Goal: Book appointment/travel/reservation

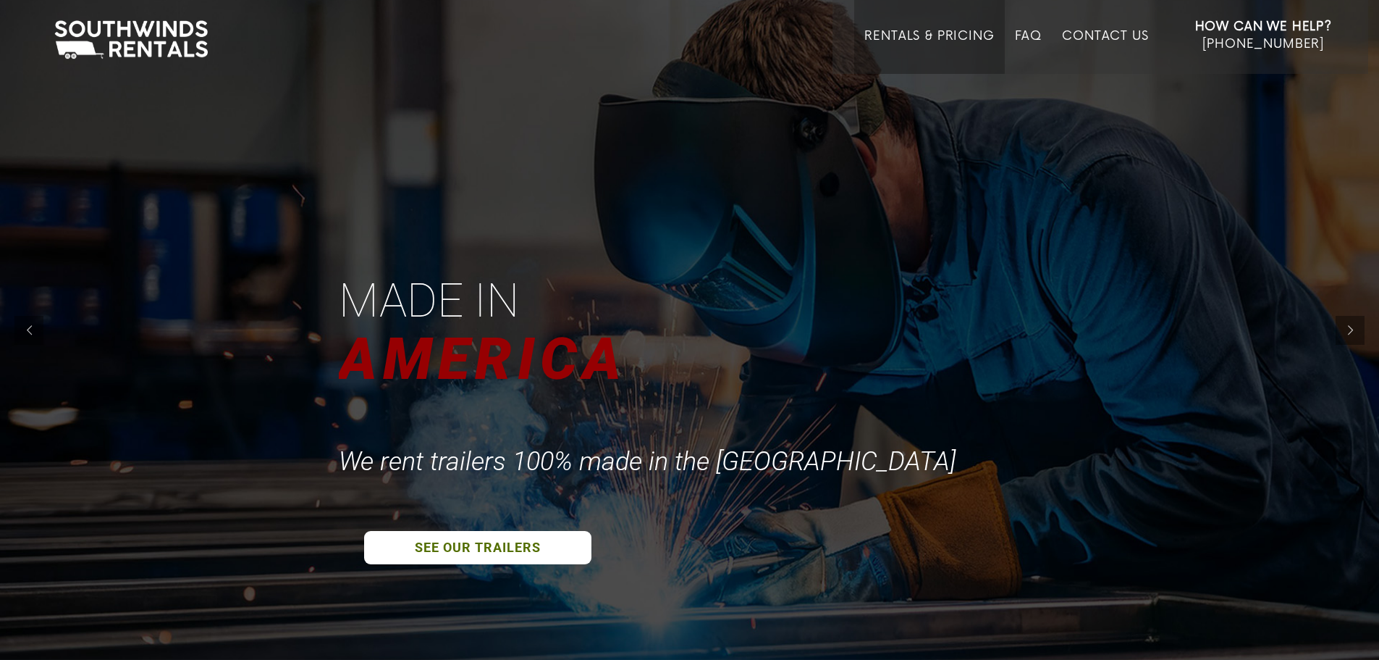
click at [939, 30] on link "Rentals & Pricing" at bounding box center [930, 51] width 130 height 45
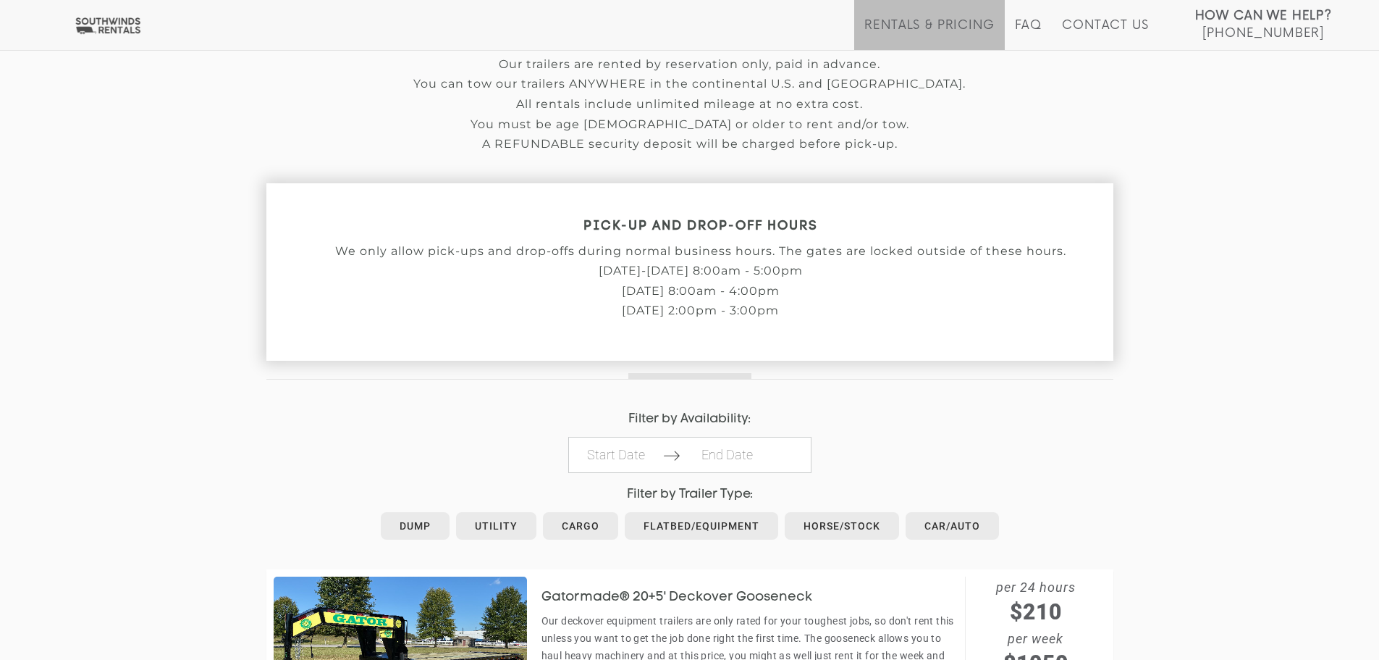
scroll to position [434, 0]
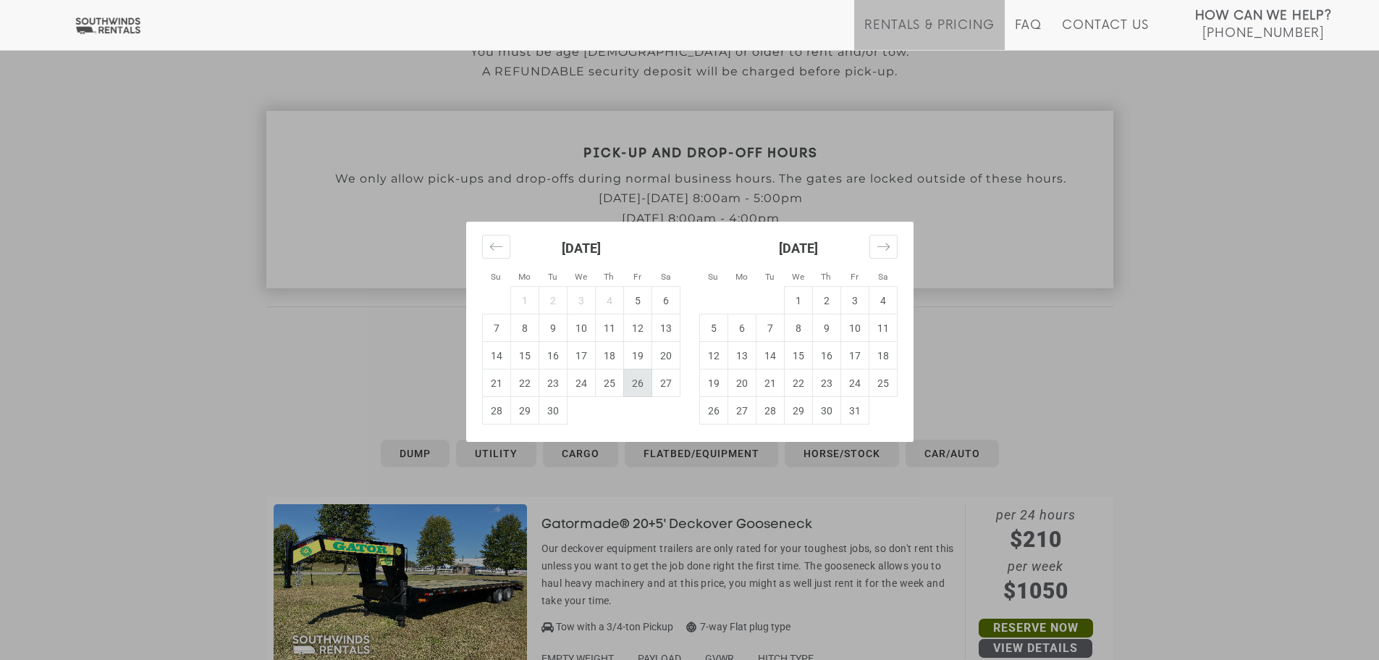
click at [641, 308] on td "5" at bounding box center [637, 301] width 28 height 28
type input "[DATE]"
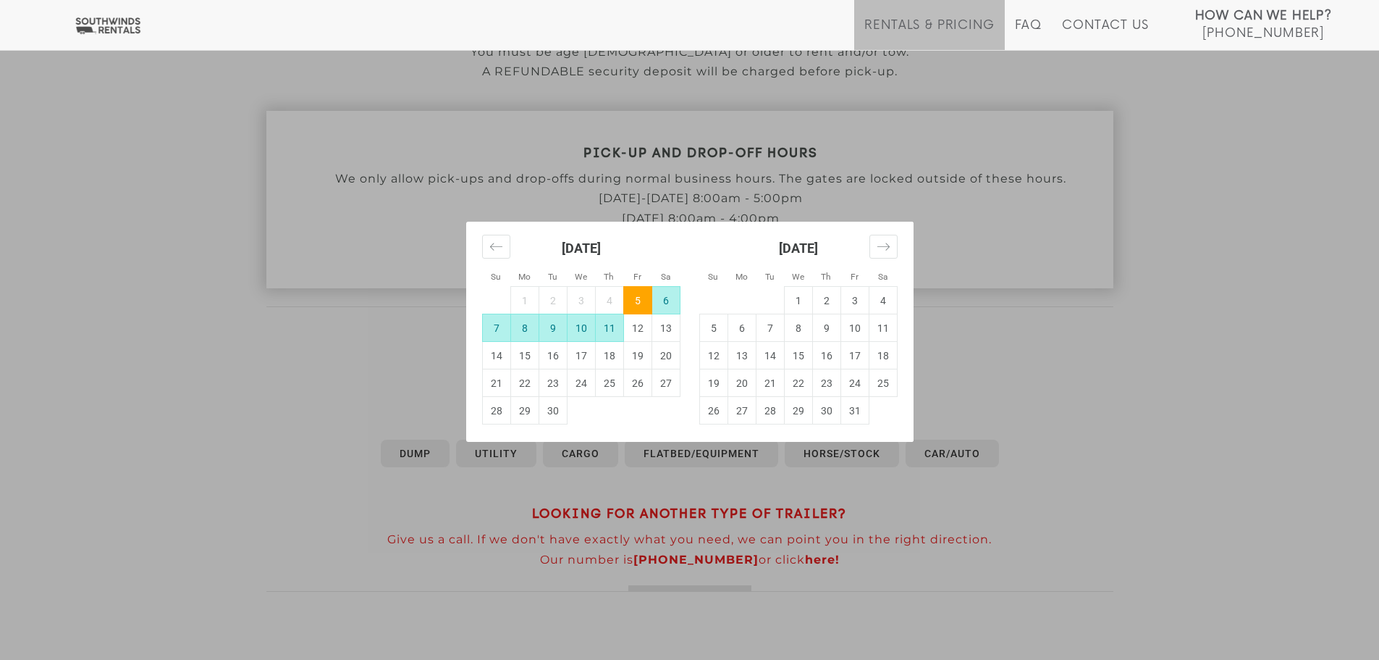
click at [609, 330] on td "11" at bounding box center [609, 328] width 28 height 28
type input "2025-09-11"
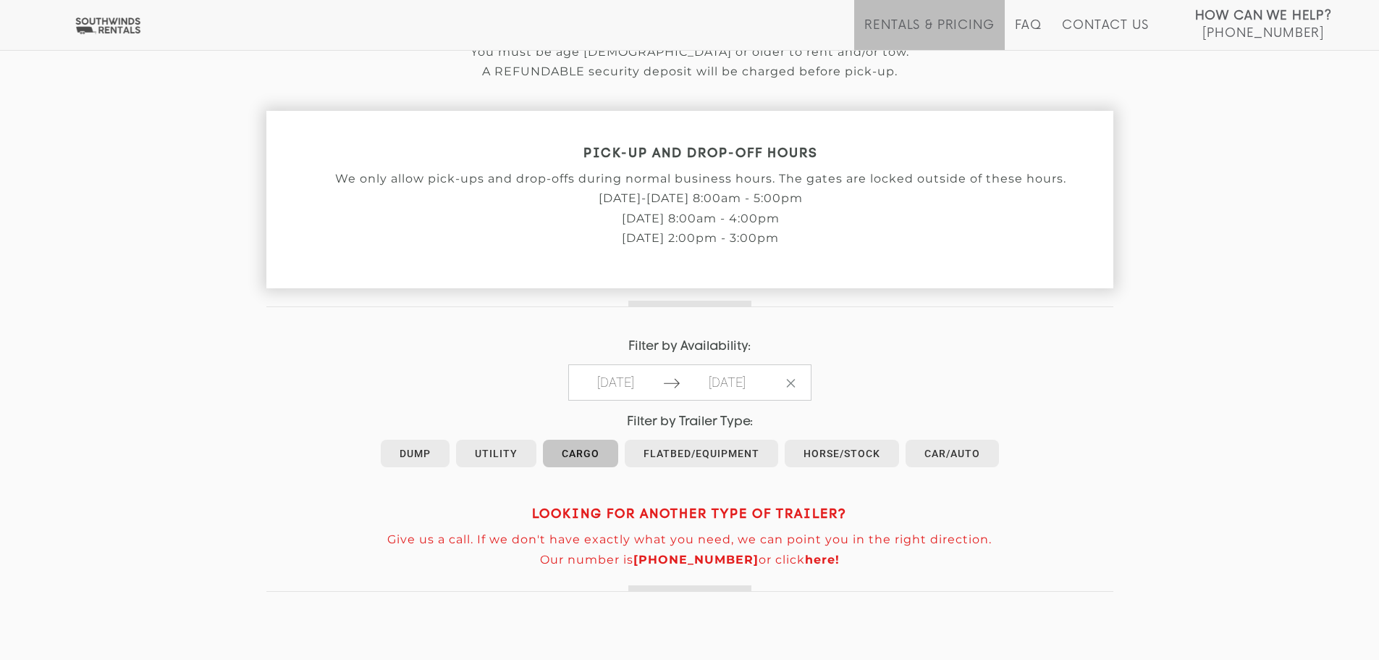
click at [581, 459] on link "Cargo" at bounding box center [580, 453] width 75 height 28
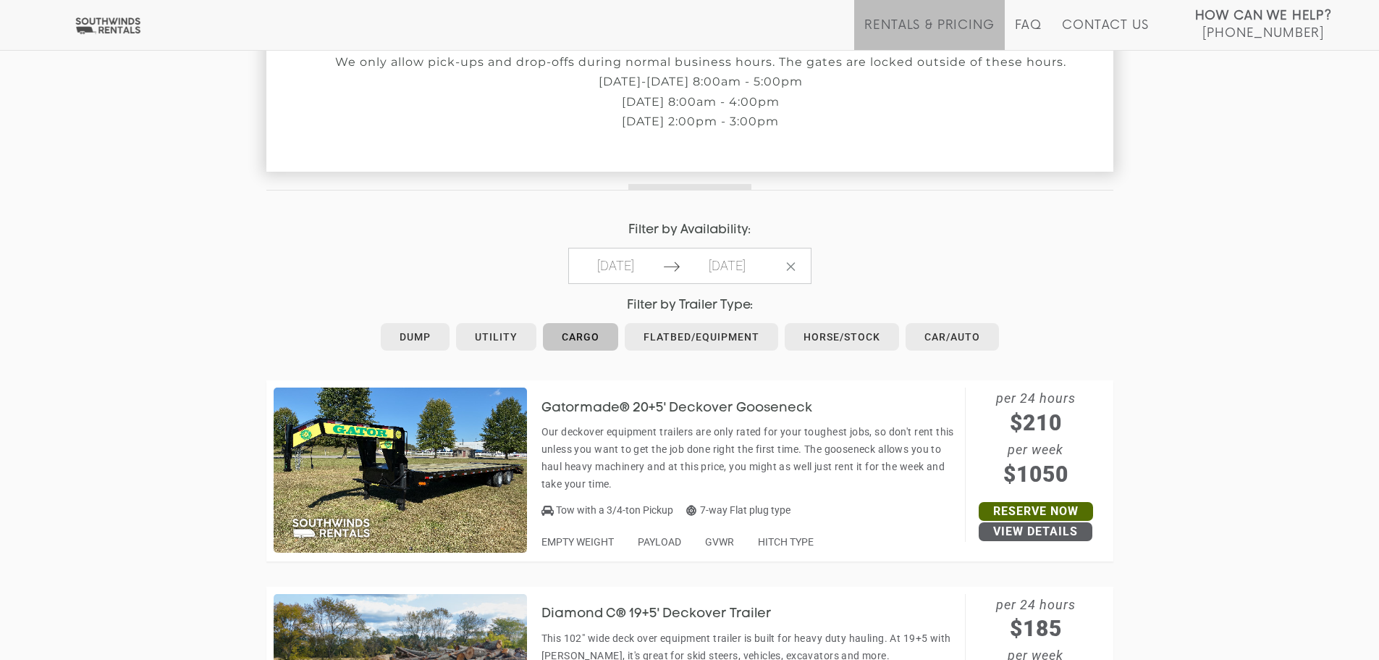
scroll to position [796, 0]
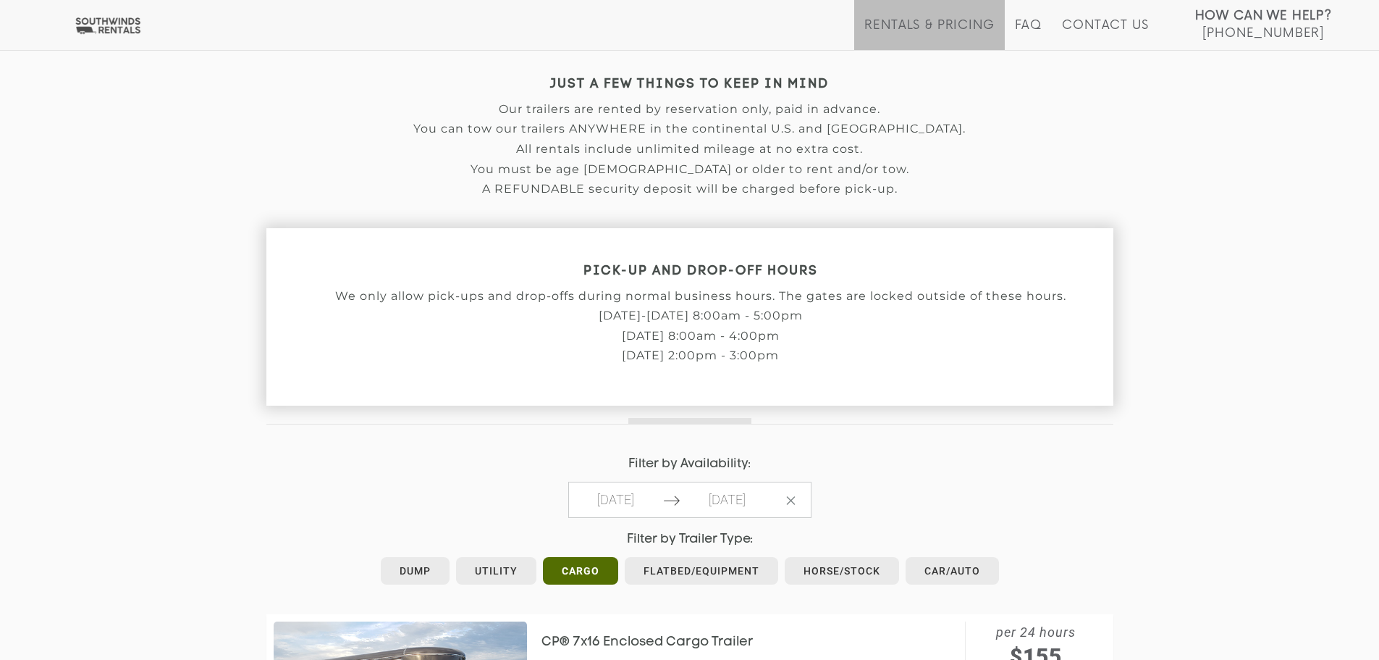
scroll to position [434, 0]
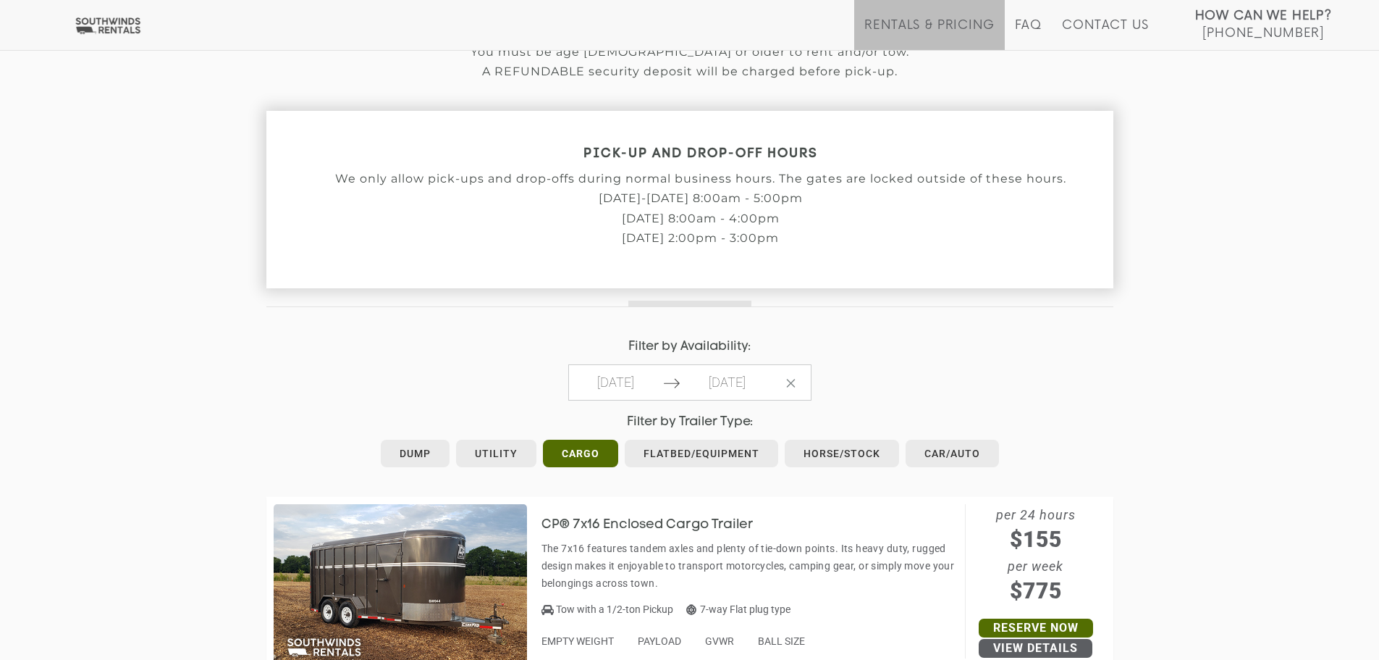
click at [290, 418] on h4 "Filter by Trailer Type:" at bounding box center [689, 422] width 847 height 14
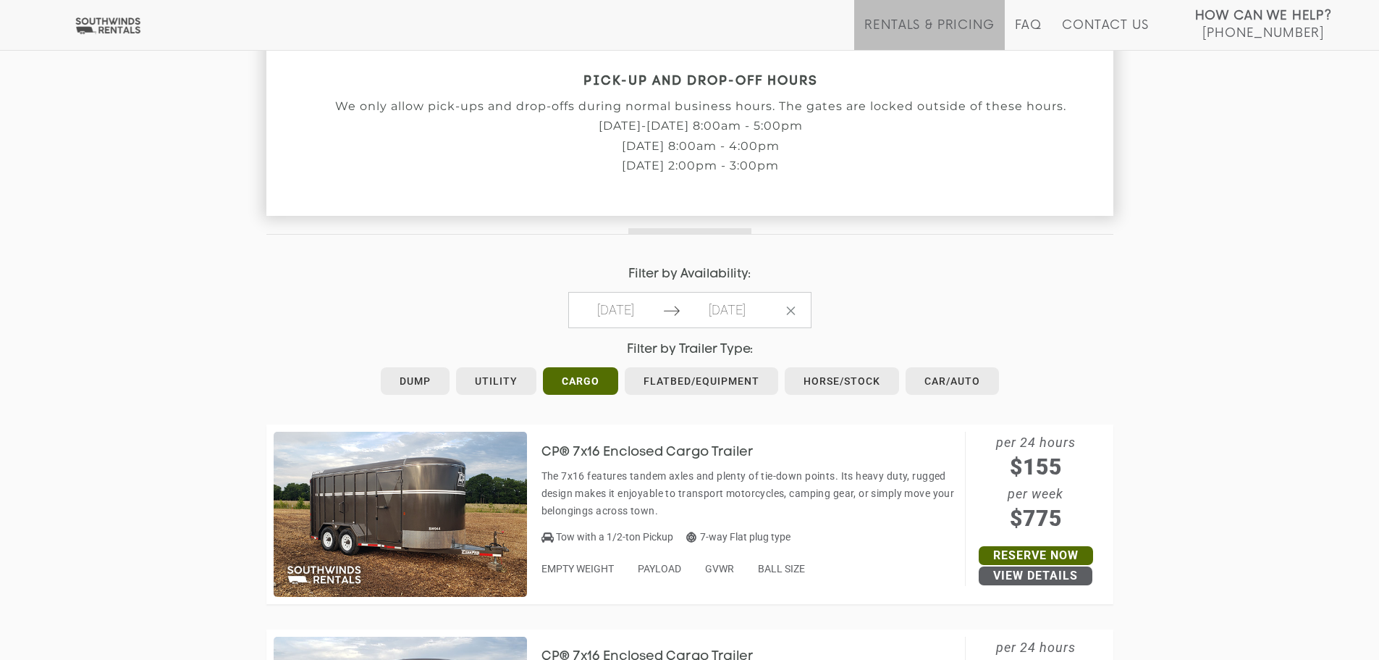
scroll to position [502, 0]
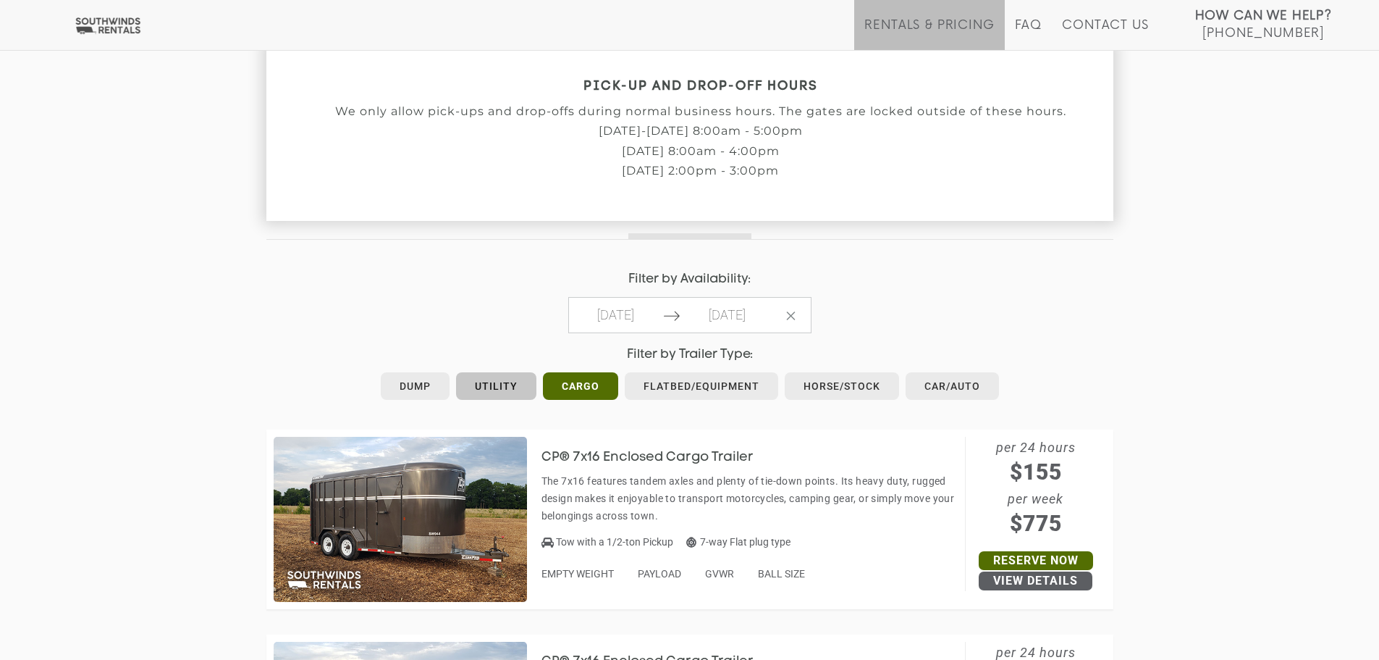
click at [506, 384] on link "Utility" at bounding box center [496, 386] width 80 height 28
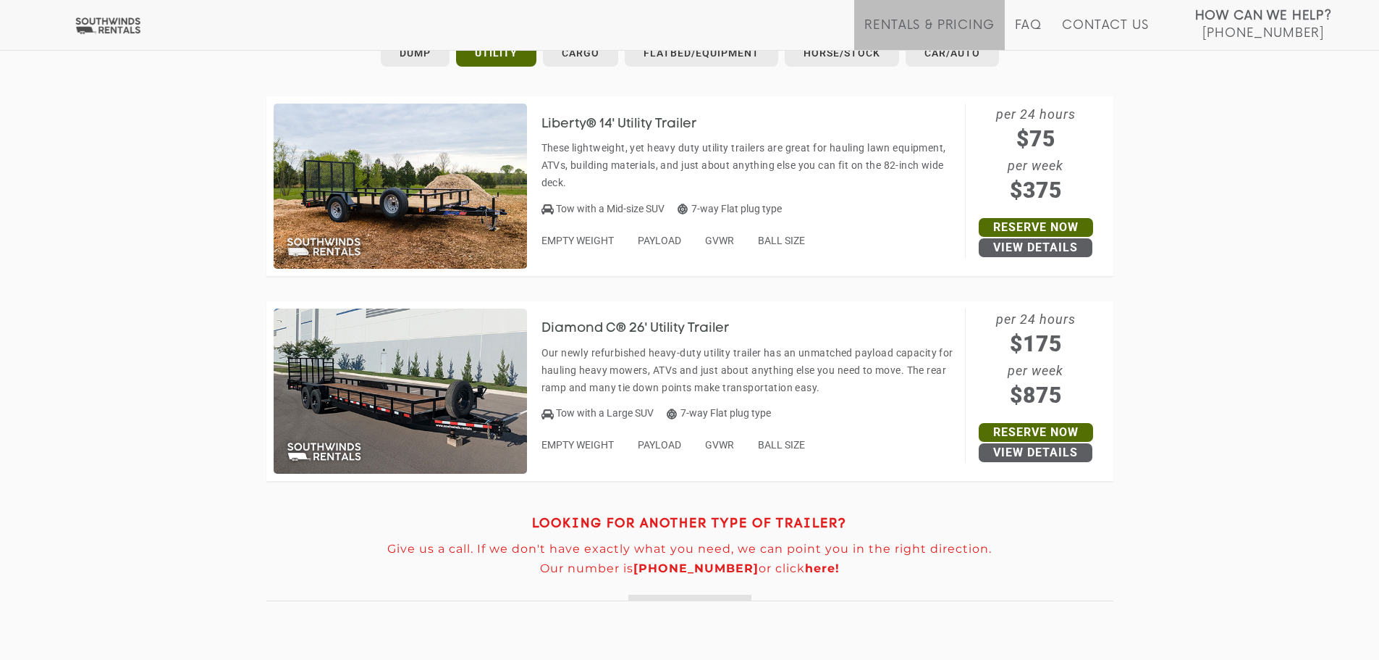
scroll to position [652, 0]
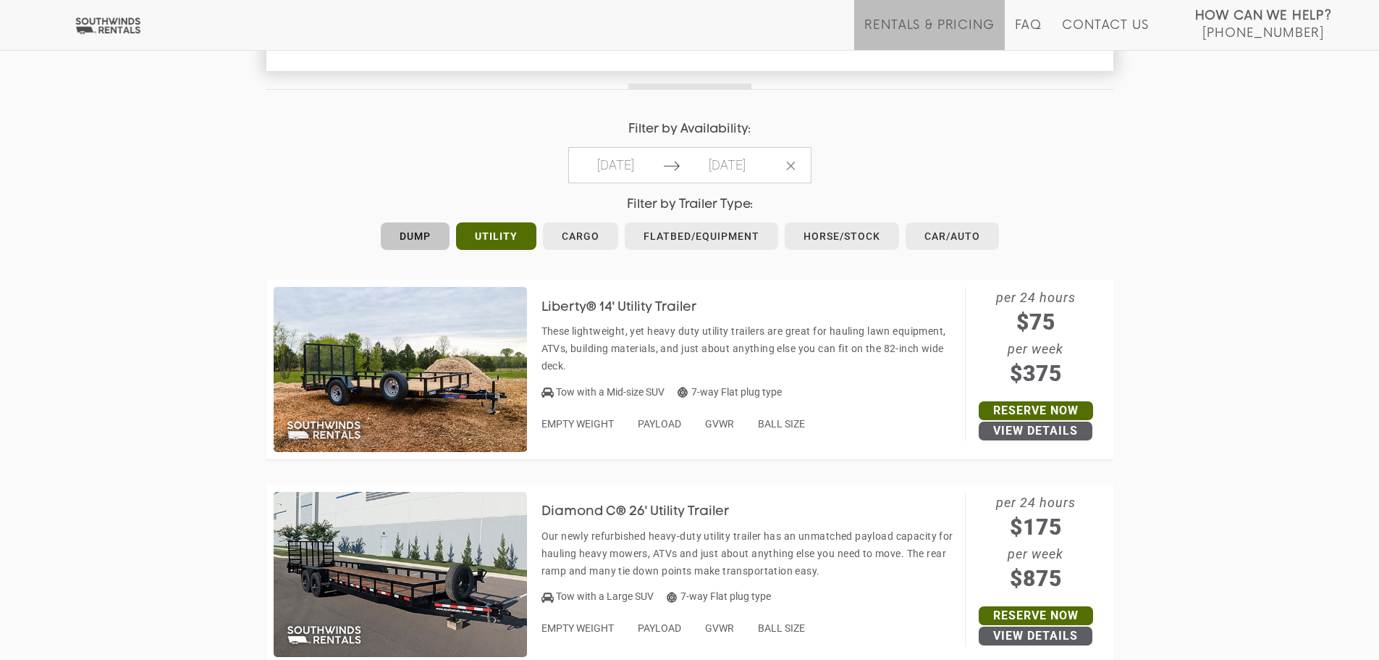
click at [422, 230] on link "Dump" at bounding box center [415, 236] width 69 height 28
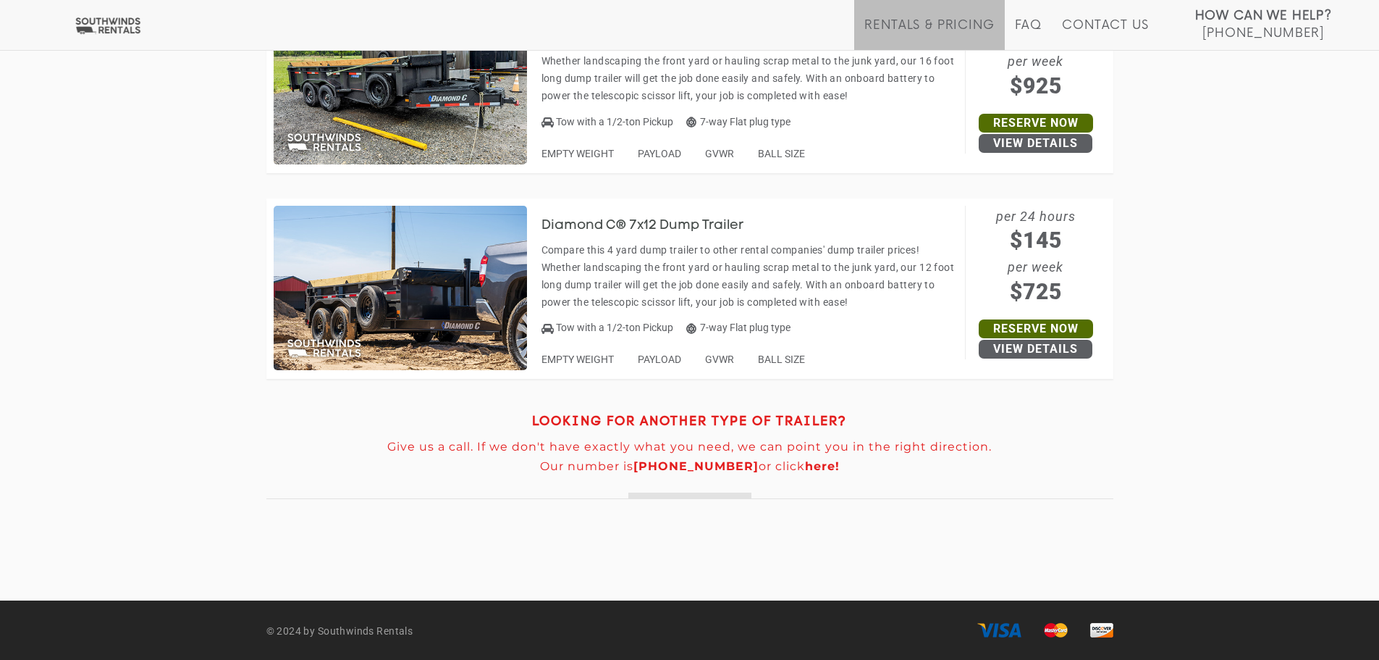
scroll to position [432, 0]
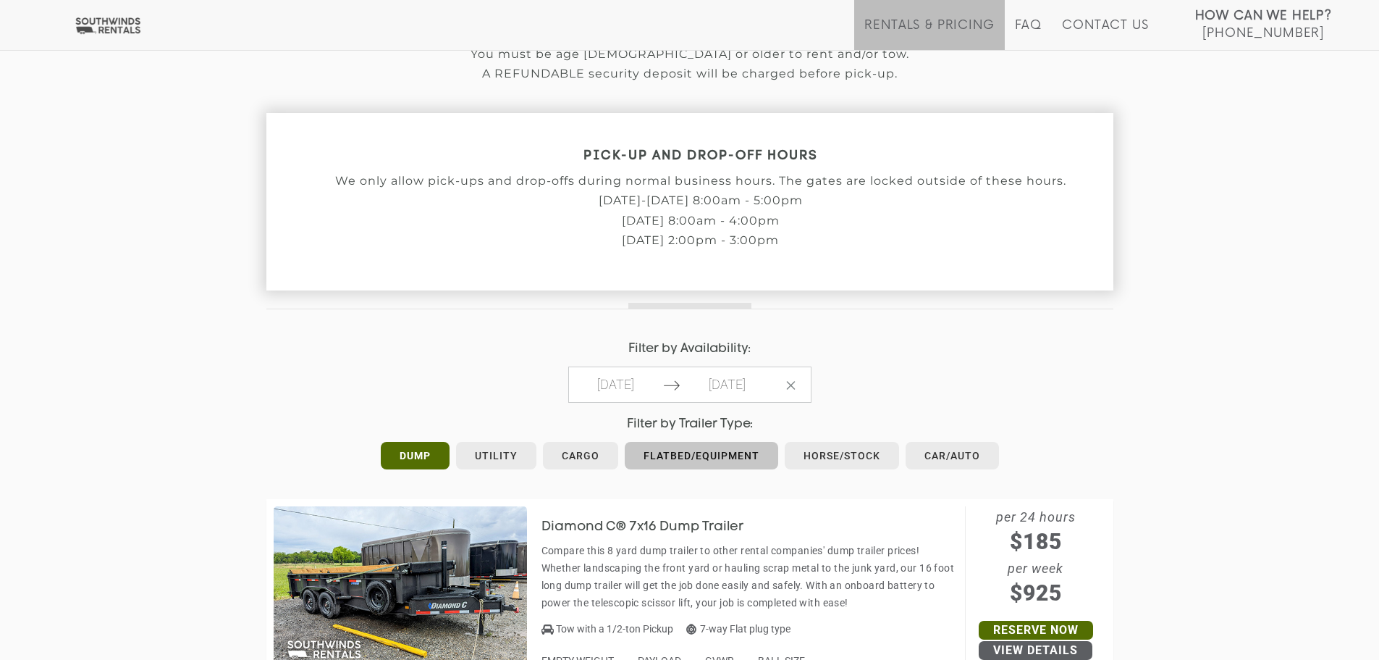
click at [749, 460] on link "Flatbed/Equipment" at bounding box center [701, 456] width 153 height 28
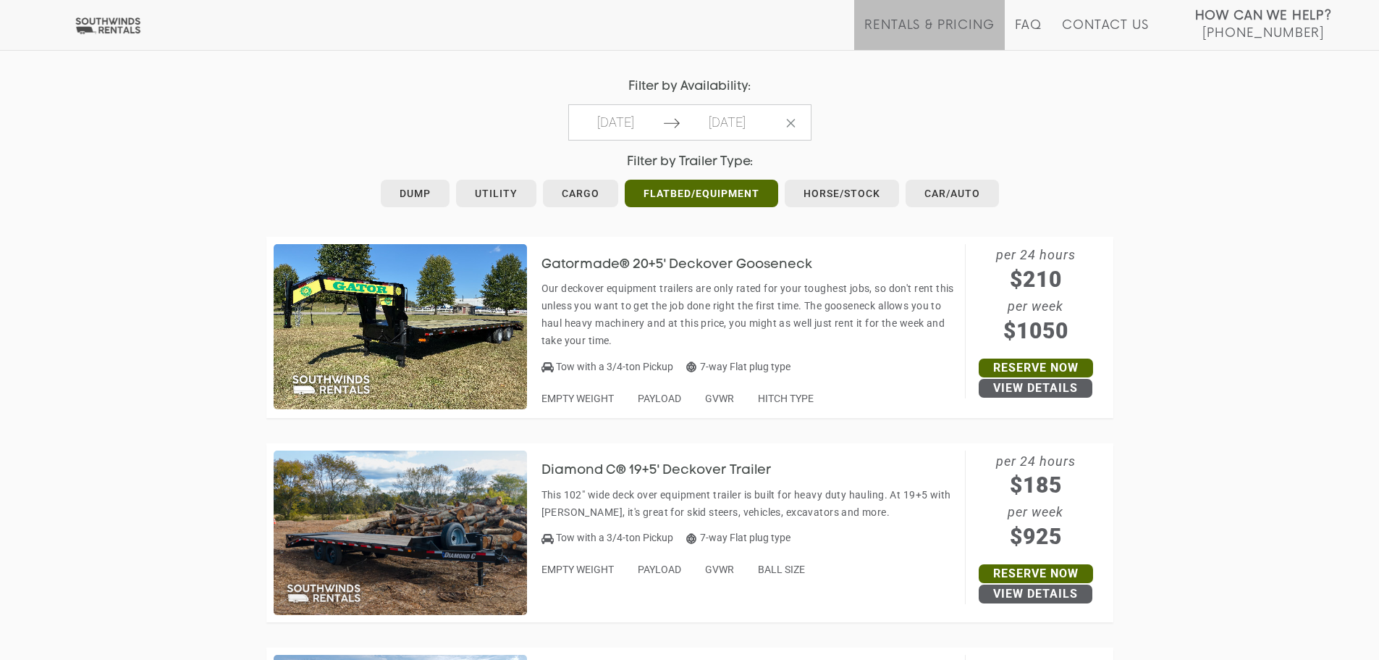
scroll to position [562, 0]
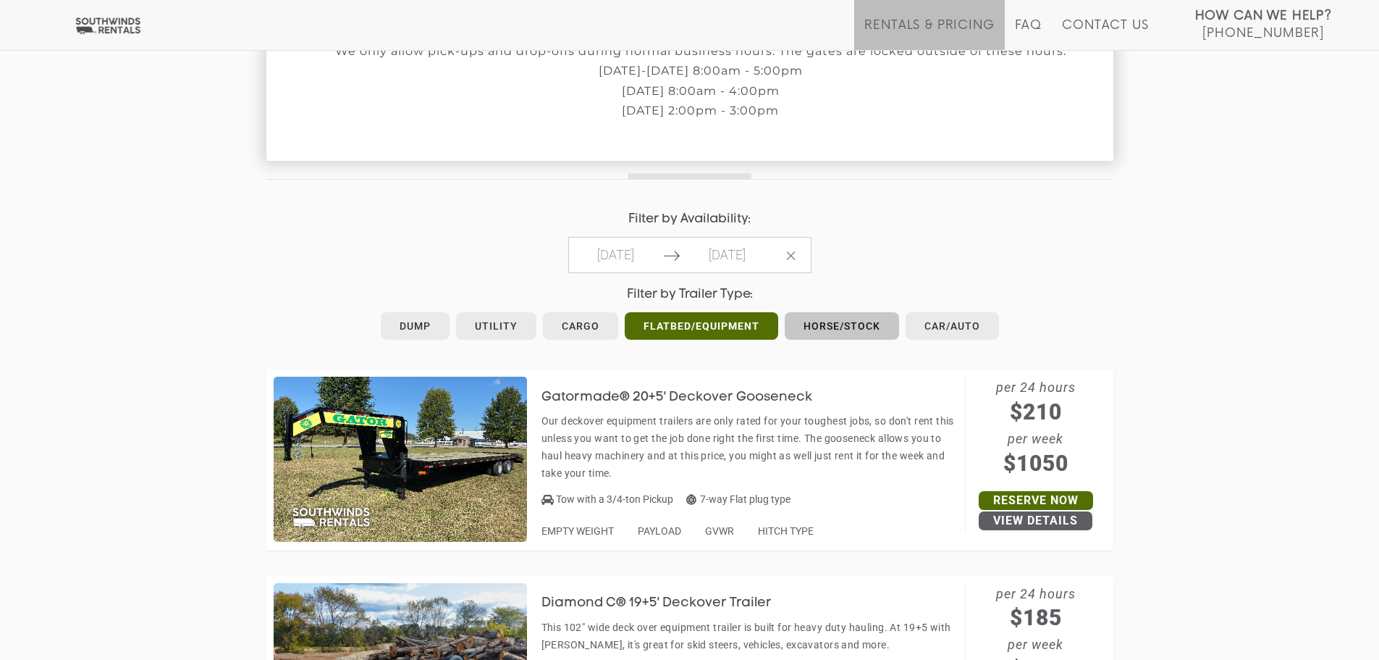
click at [878, 318] on link "Horse/Stock" at bounding box center [842, 326] width 114 height 28
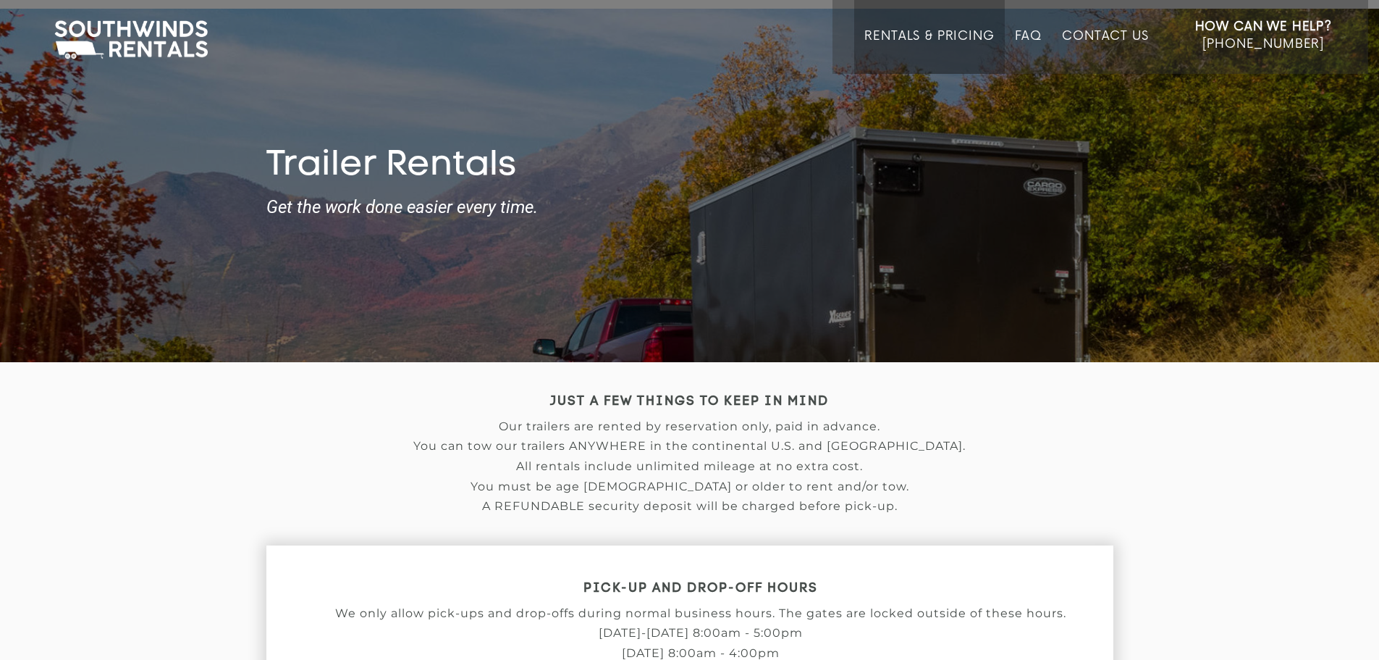
scroll to position [434, 0]
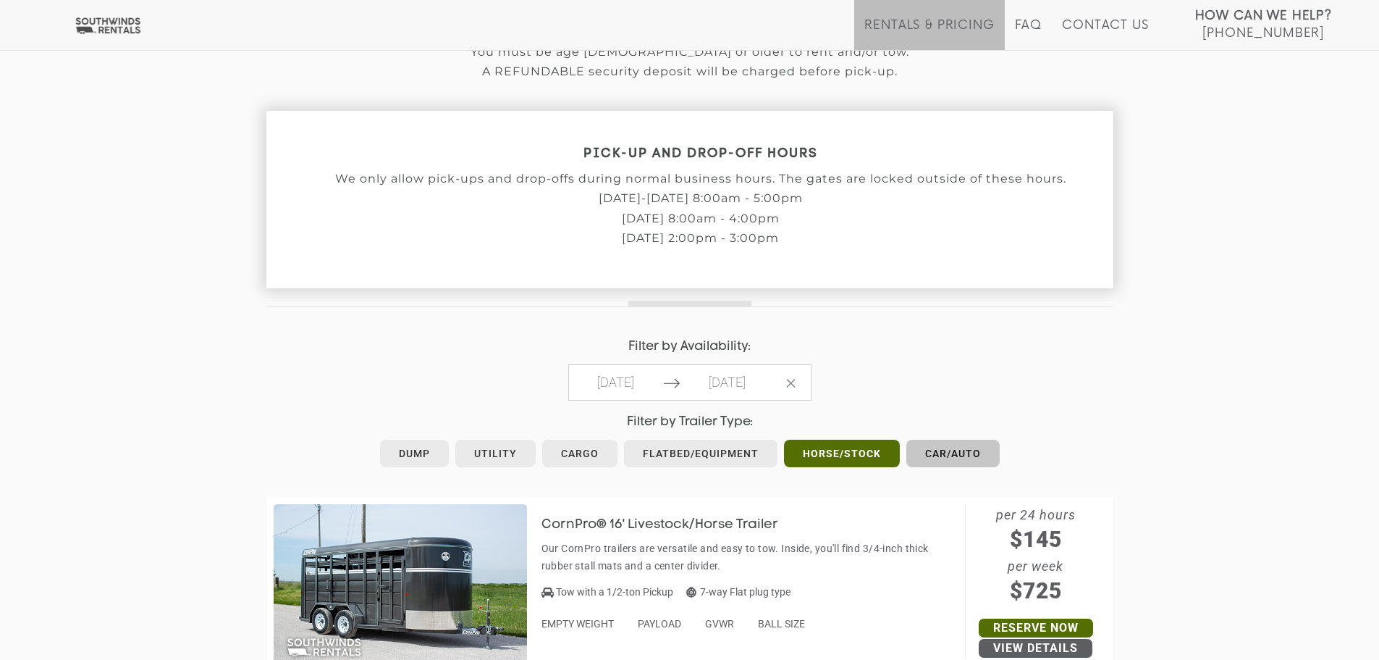
click at [939, 444] on link "Car/Auto" at bounding box center [953, 453] width 93 height 28
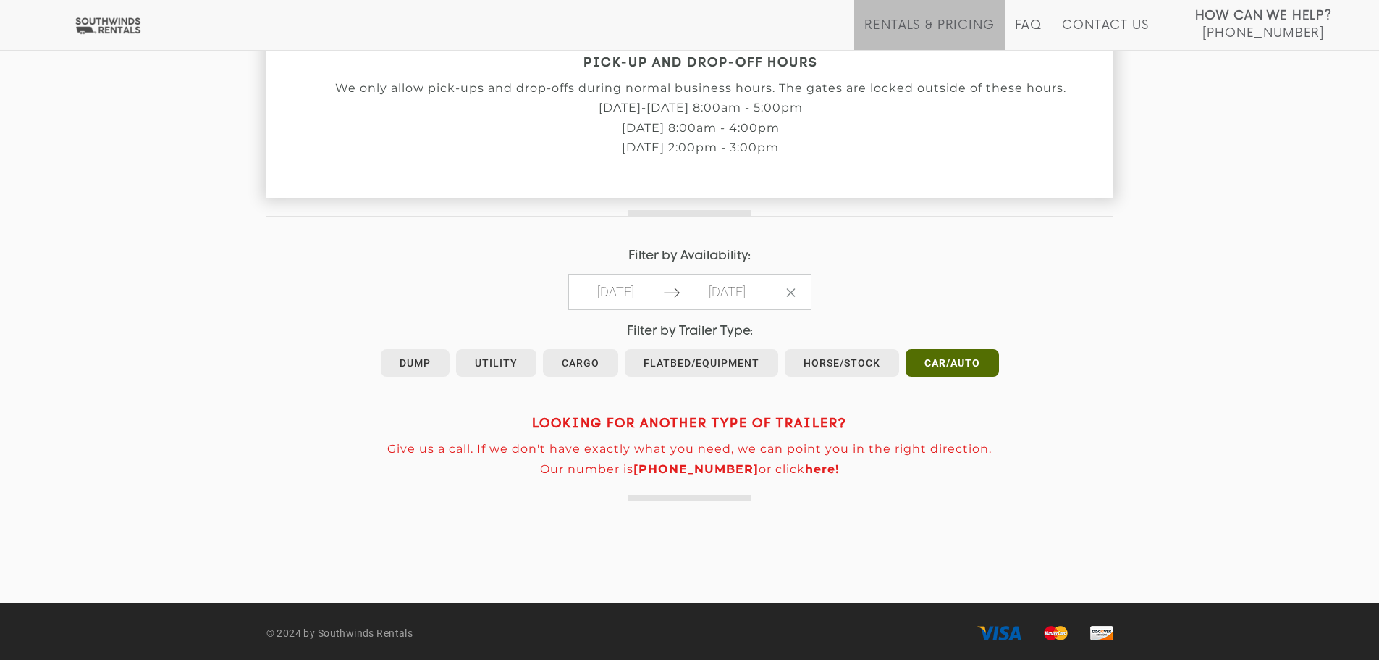
scroll to position [529, 0]
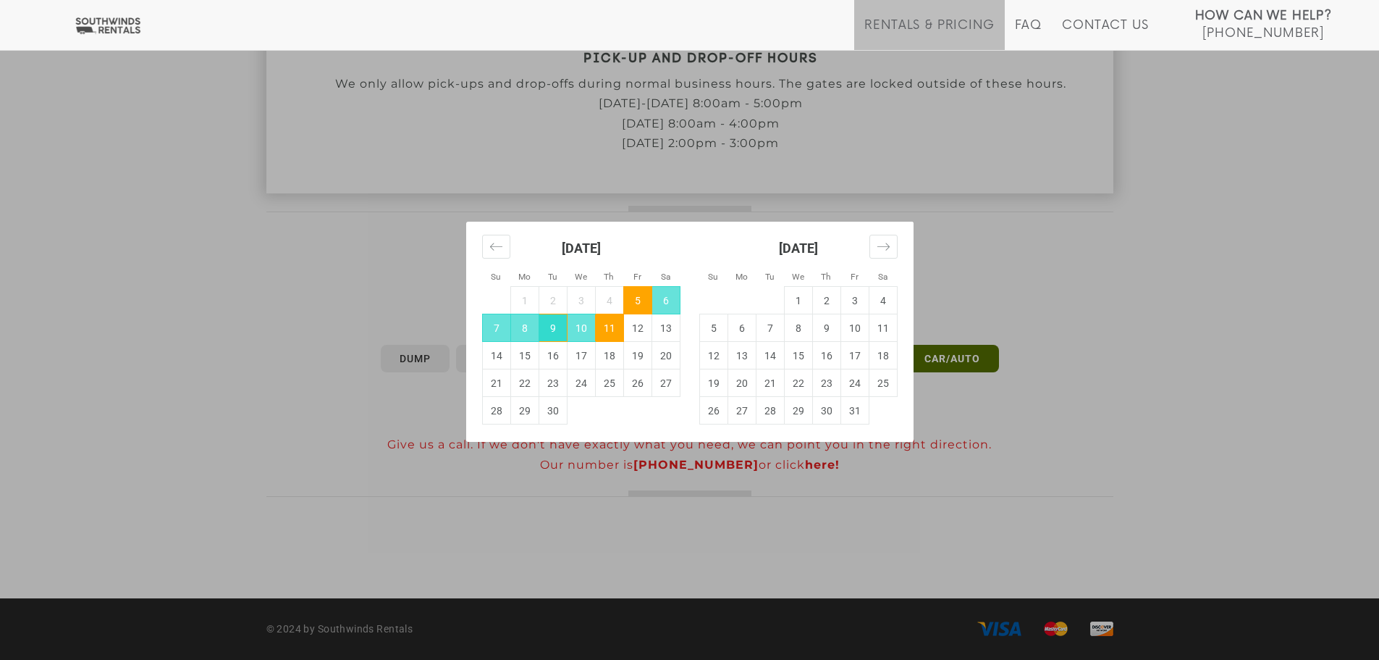
click at [562, 335] on td "9" at bounding box center [553, 328] width 28 height 28
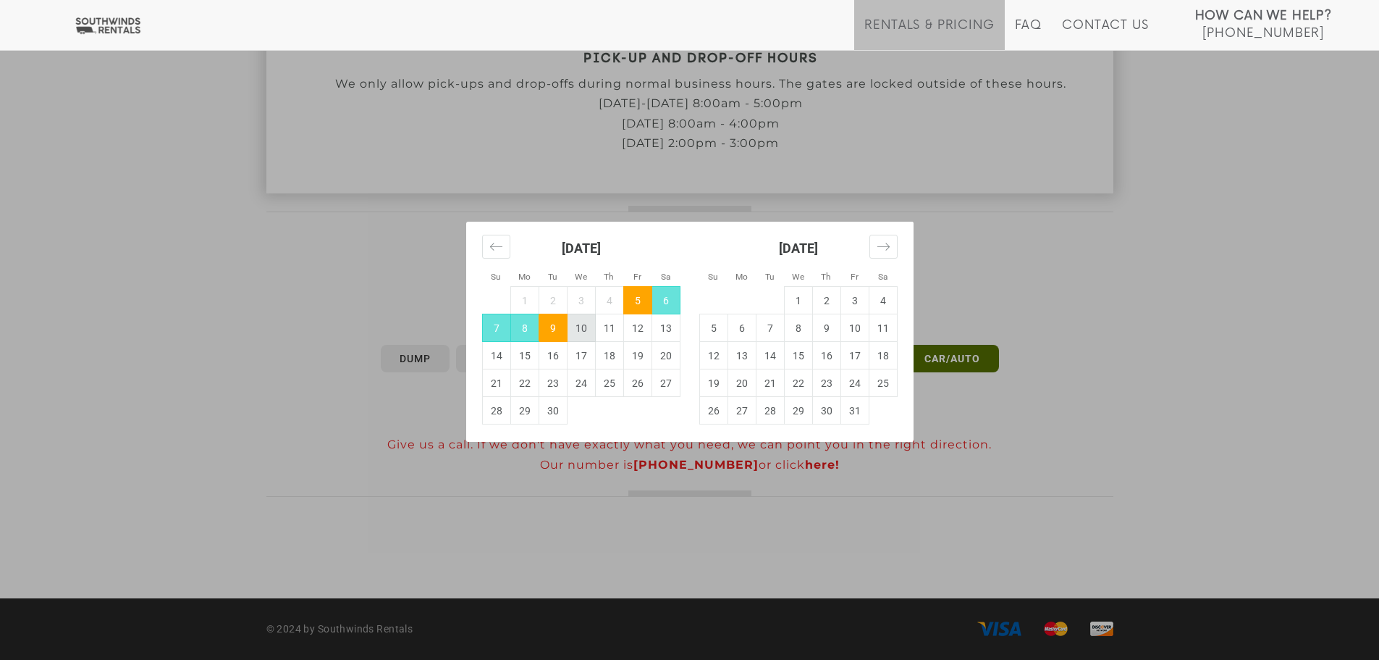
click at [592, 335] on td "10" at bounding box center [581, 328] width 28 height 28
type input "[DATE]"
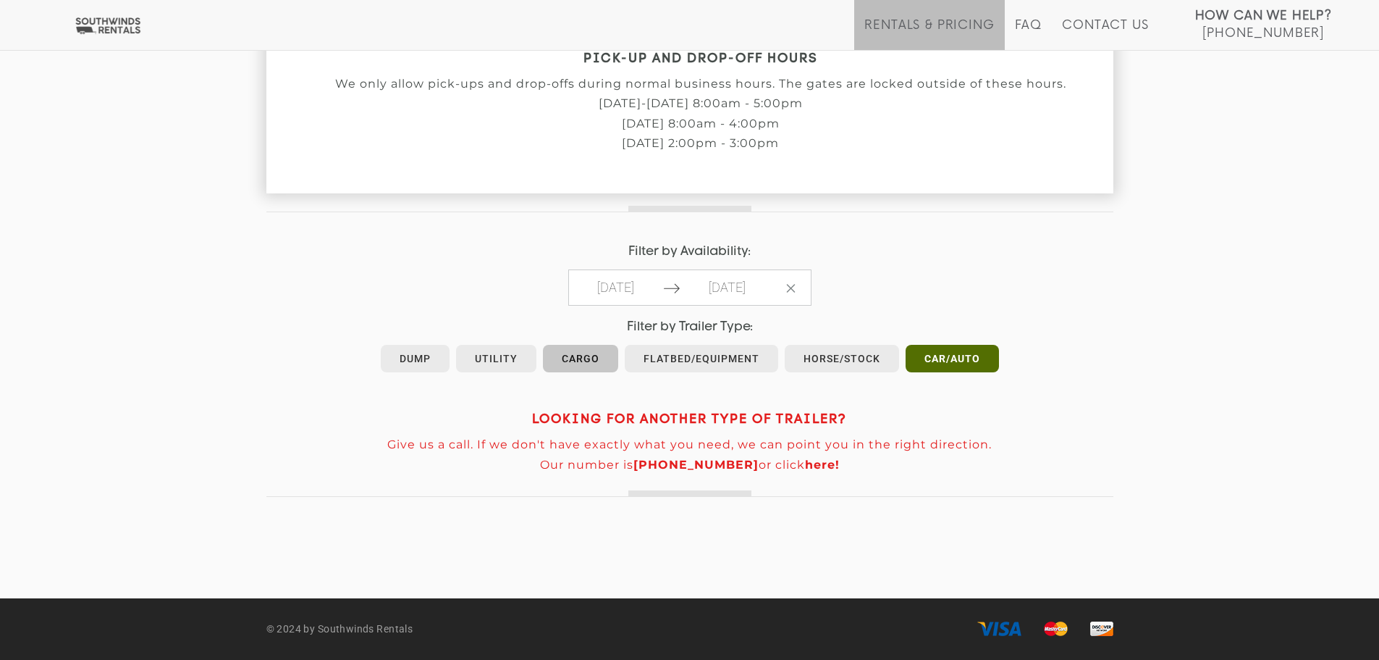
click at [563, 362] on link "Cargo" at bounding box center [580, 359] width 75 height 28
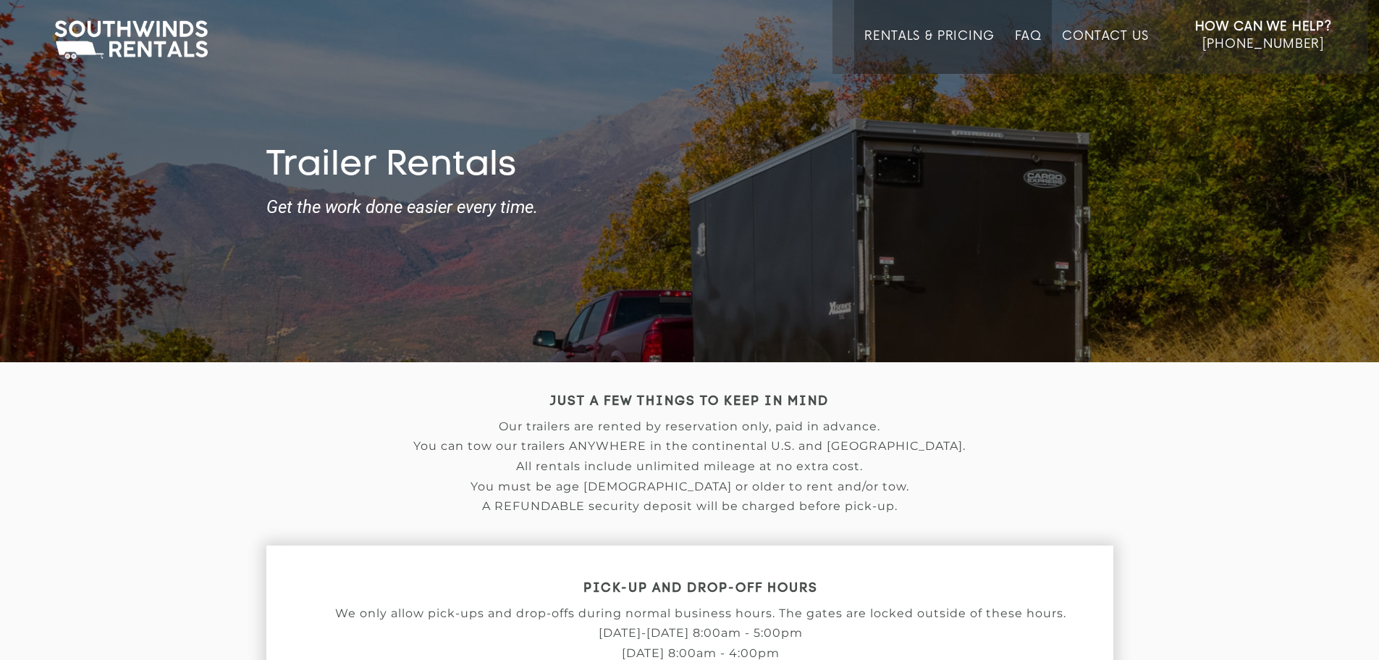
click at [1030, 41] on link "FAQ" at bounding box center [1029, 51] width 28 height 45
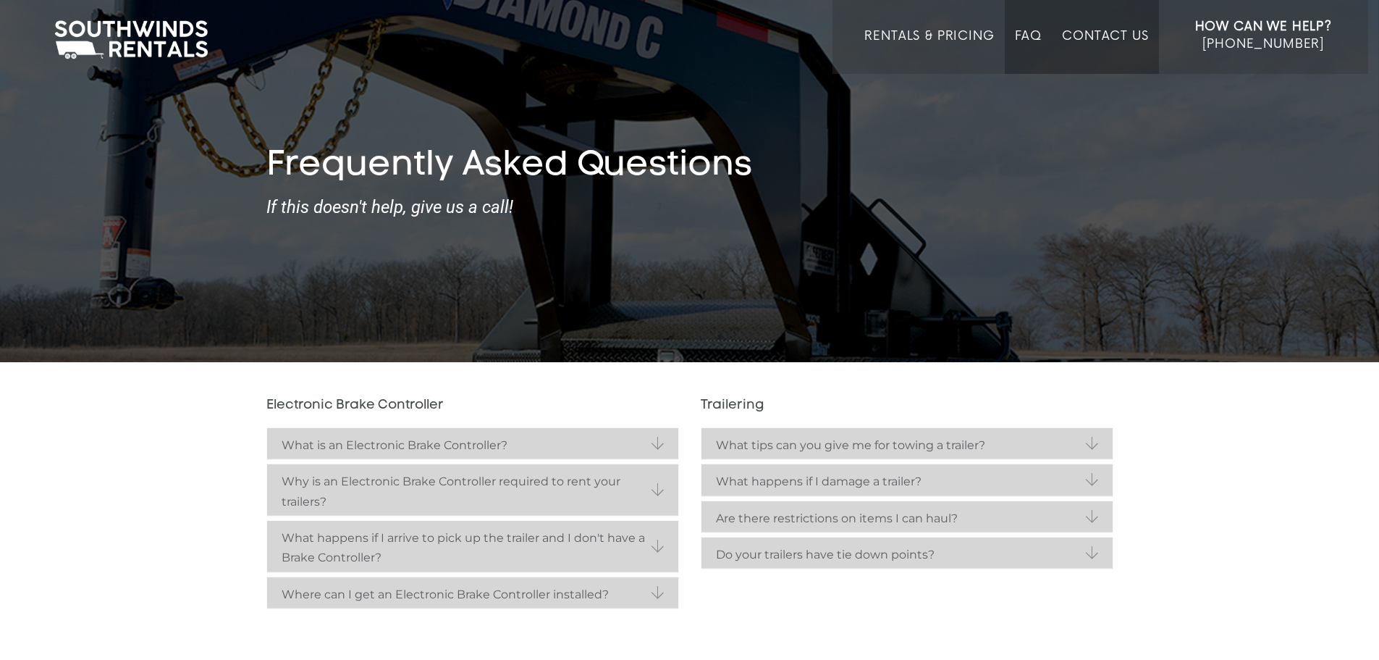
click at [1101, 38] on link "Contact Us" at bounding box center [1105, 51] width 86 height 45
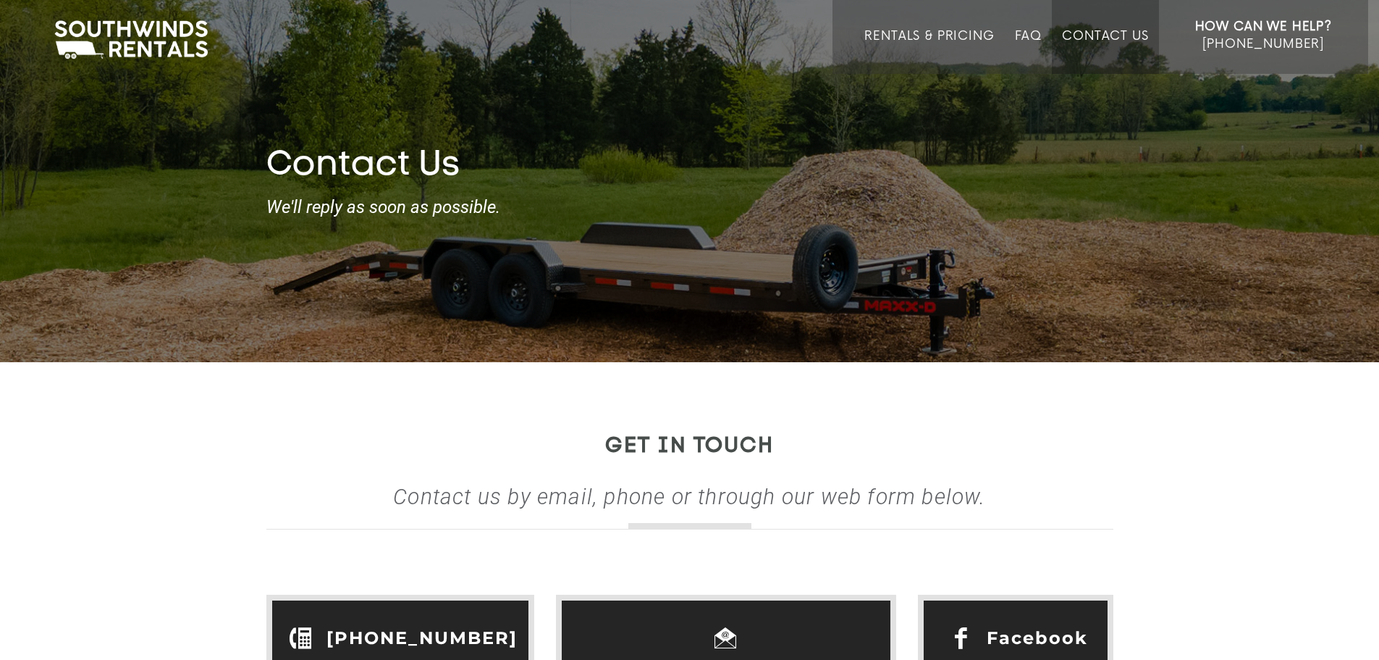
click at [121, 31] on img at bounding box center [131, 39] width 168 height 45
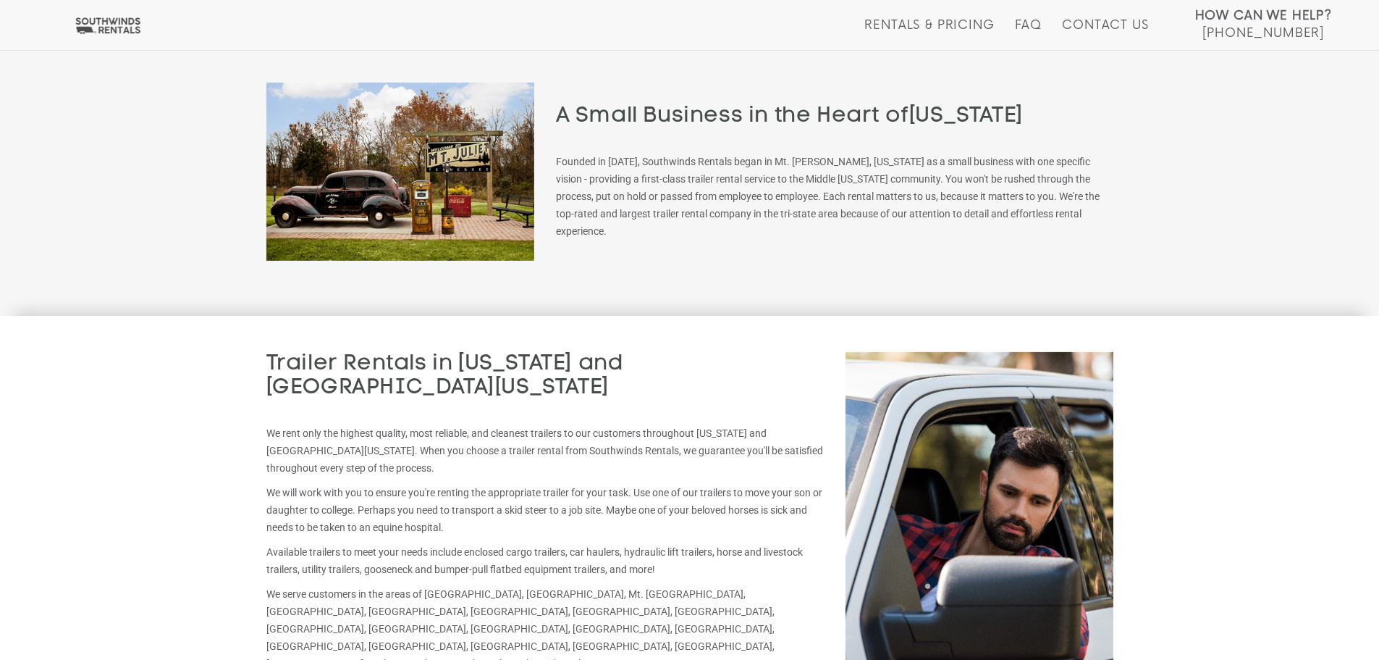
scroll to position [2462, 0]
